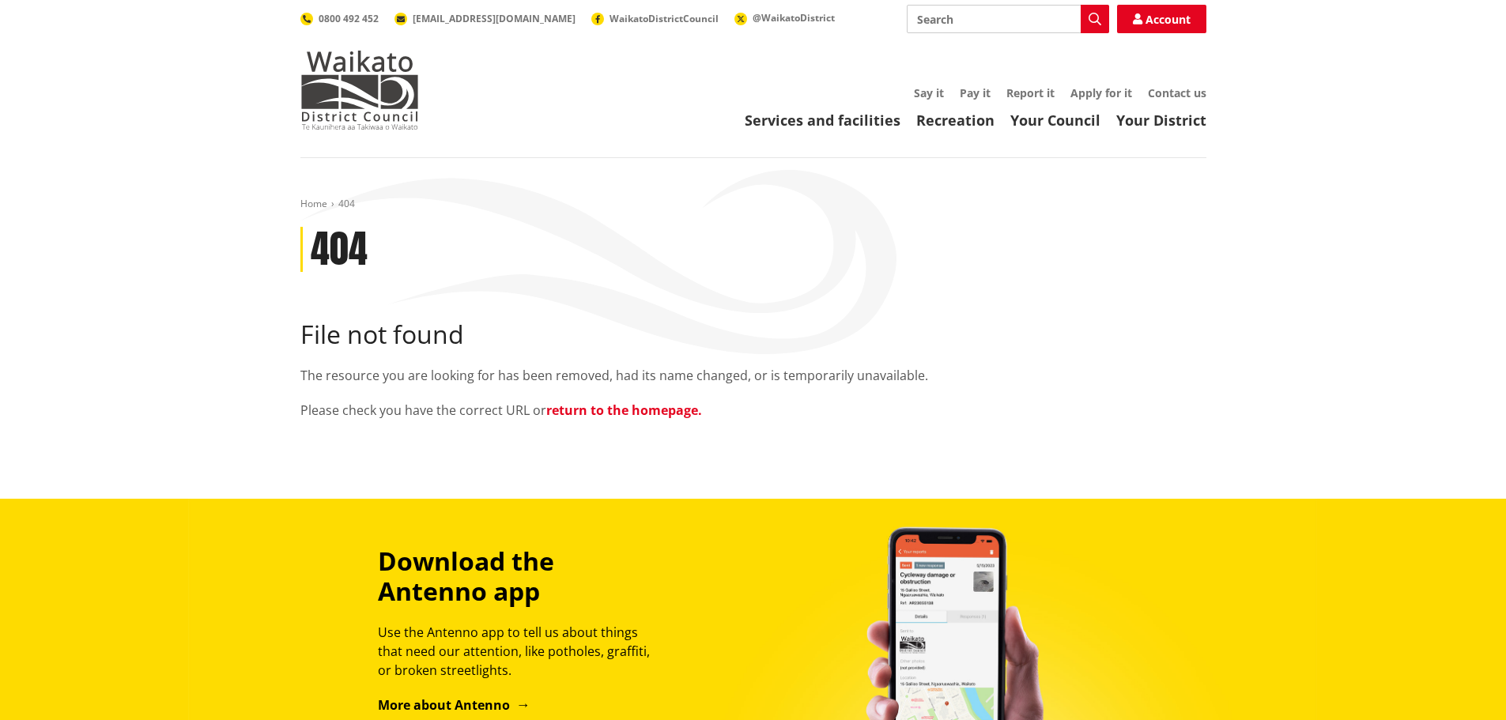
click at [637, 408] on link "return to the homepage." at bounding box center [624, 410] width 156 height 17
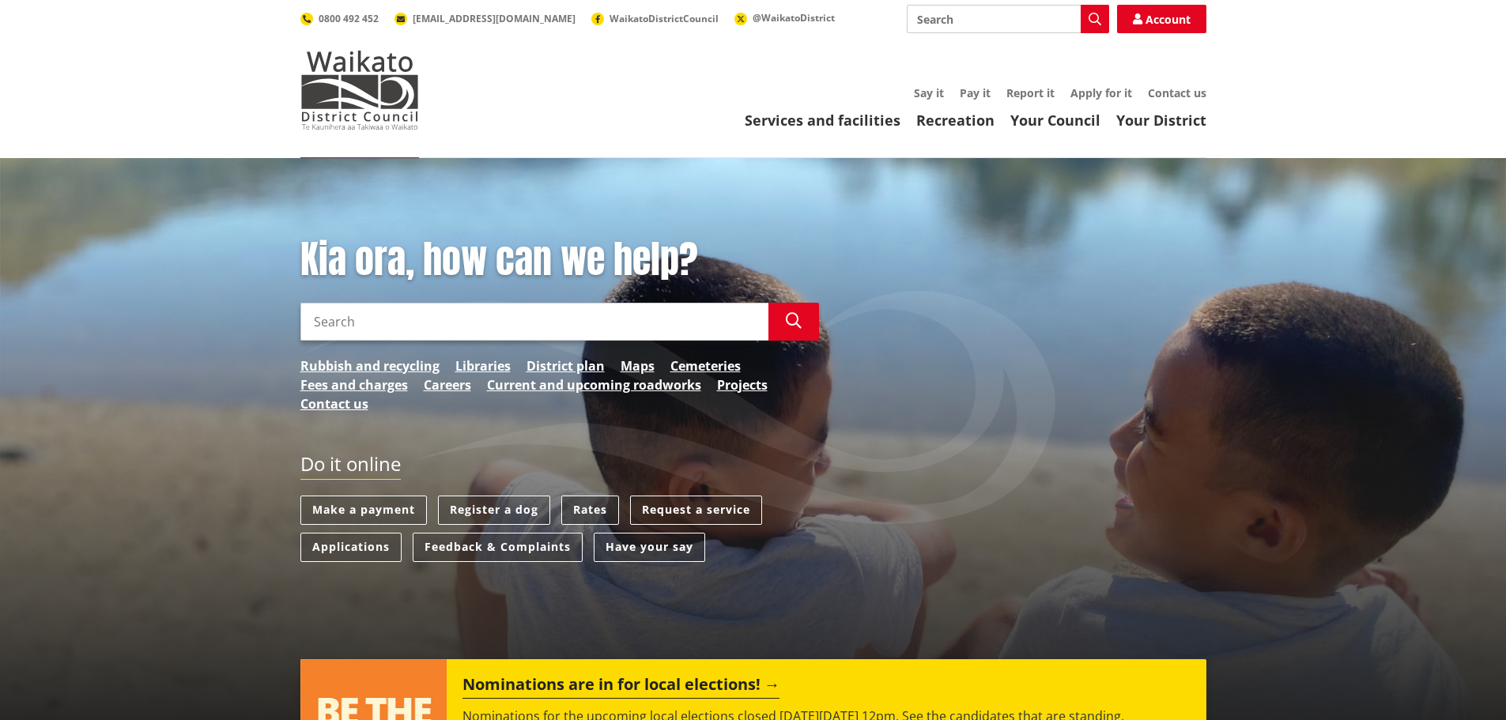
click at [589, 509] on link "Rates" at bounding box center [590, 510] width 58 height 29
